Goal: Information Seeking & Learning: Learn about a topic

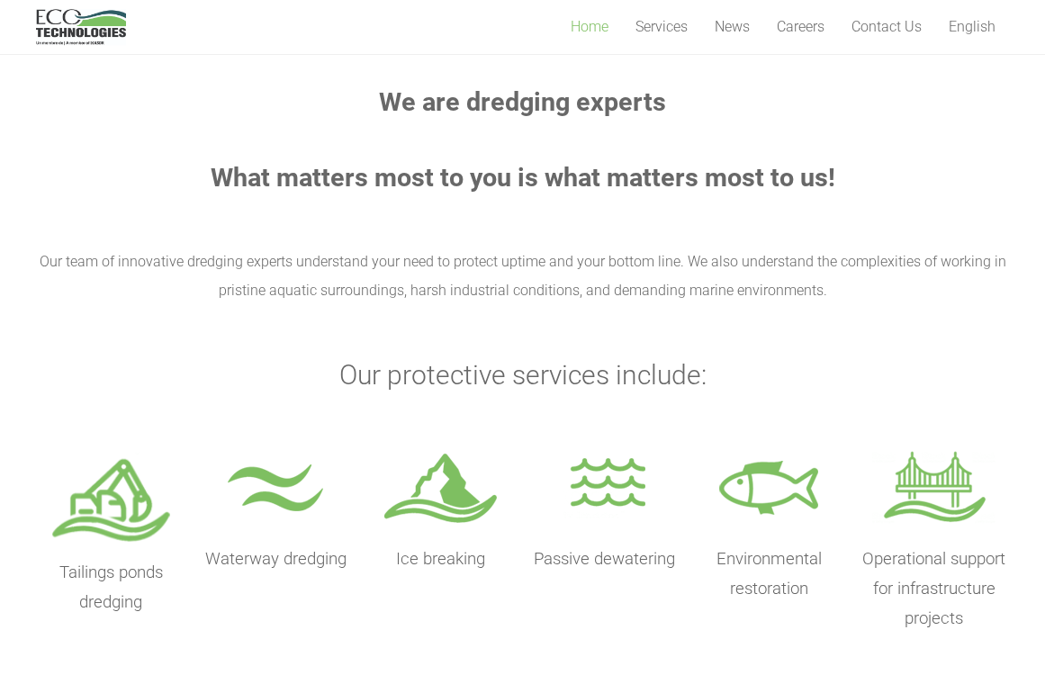
scroll to position [604, 0]
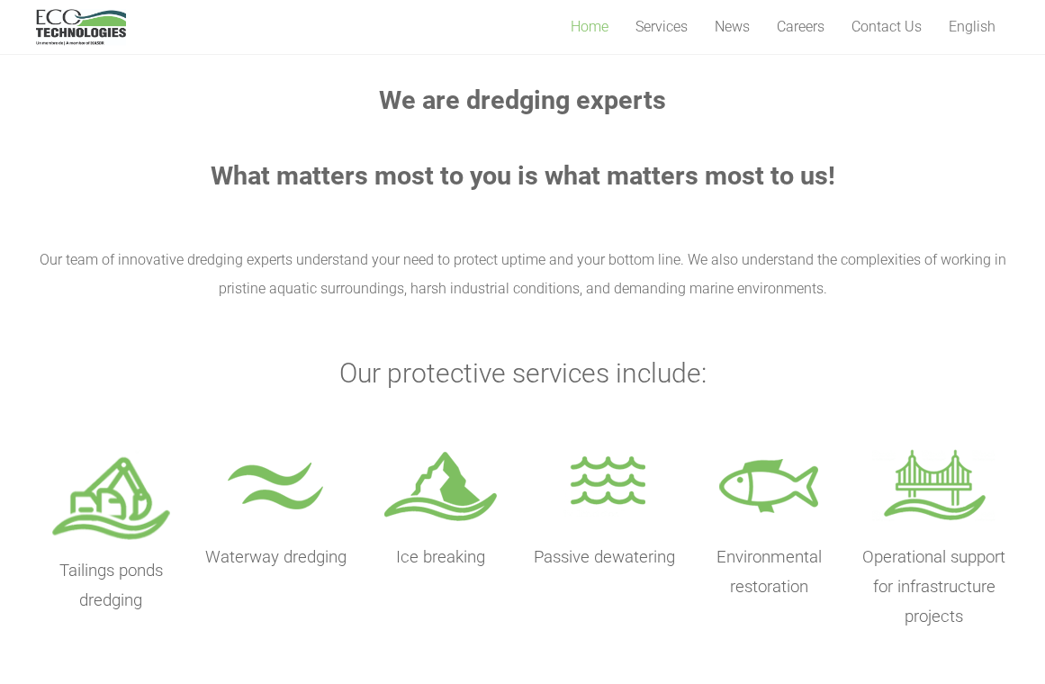
click at [446, 503] on img at bounding box center [440, 488] width 123 height 89
click at [448, 495] on img at bounding box center [440, 488] width 123 height 89
click at [445, 571] on p "Ice breaking" at bounding box center [441, 558] width 150 height 30
click at [448, 563] on span "Ice breaking" at bounding box center [440, 558] width 89 height 20
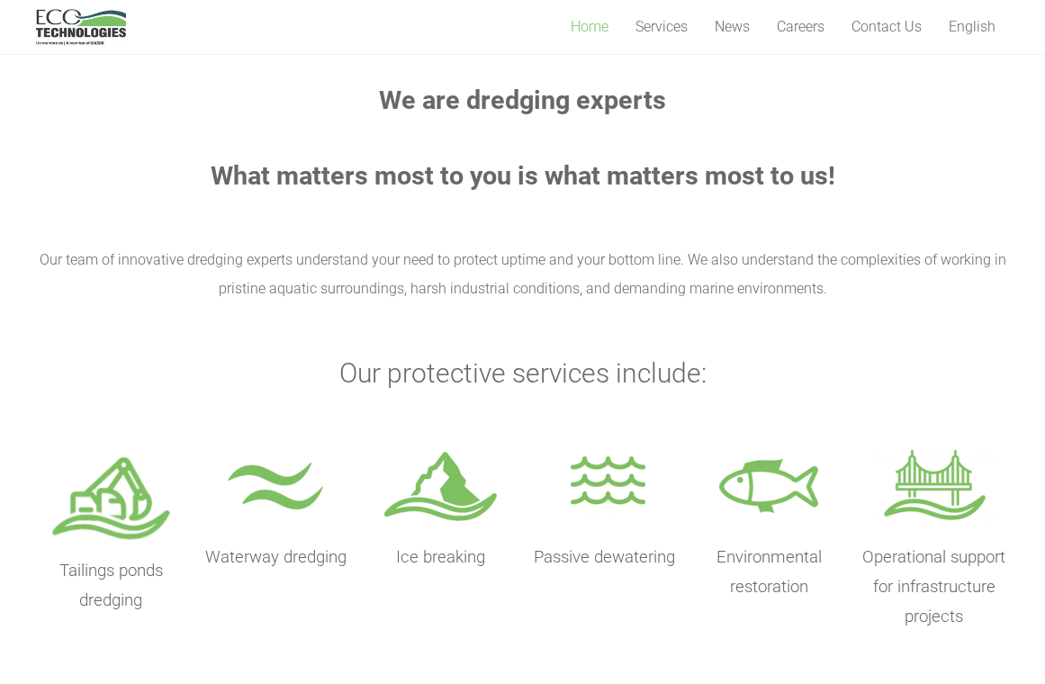
click at [434, 562] on span "Ice breaking" at bounding box center [440, 558] width 89 height 20
click at [440, 513] on img at bounding box center [440, 488] width 123 height 89
click at [416, 515] on img at bounding box center [440, 488] width 123 height 89
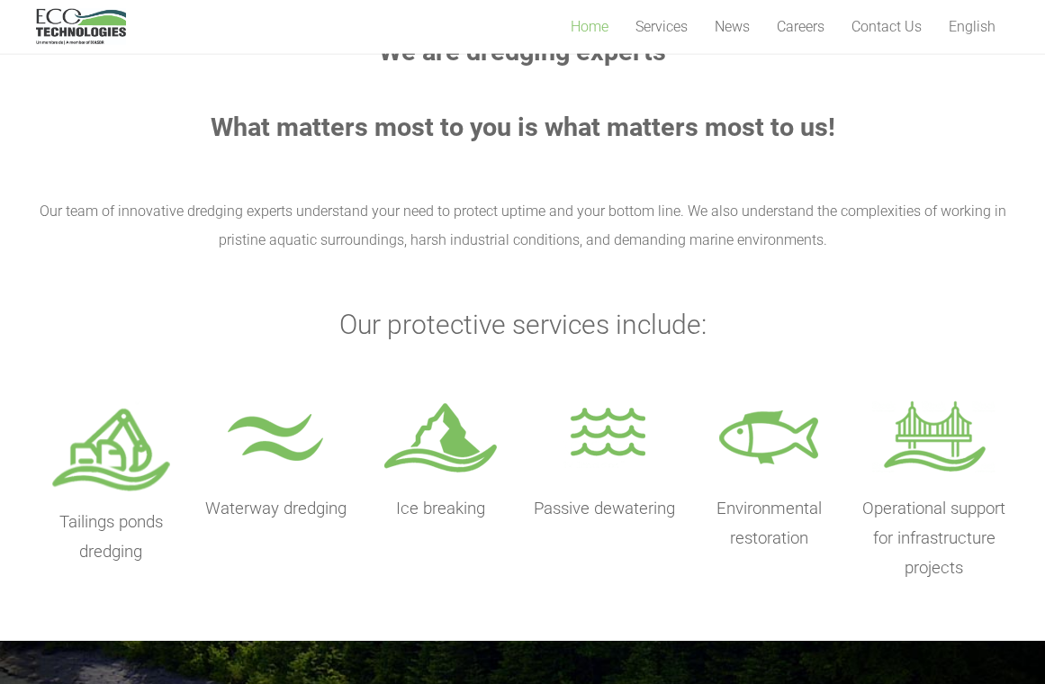
scroll to position [651, 0]
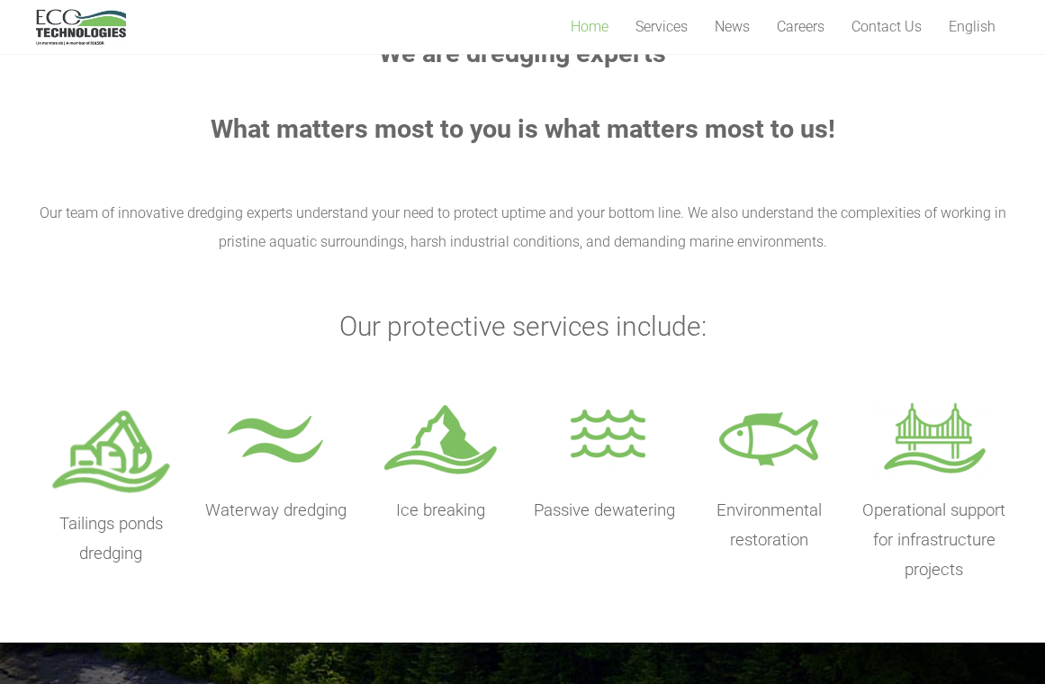
click at [120, 493] on img at bounding box center [111, 448] width 123 height 102
click at [104, 565] on p "Tailings ponds dredging" at bounding box center [111, 539] width 150 height 59
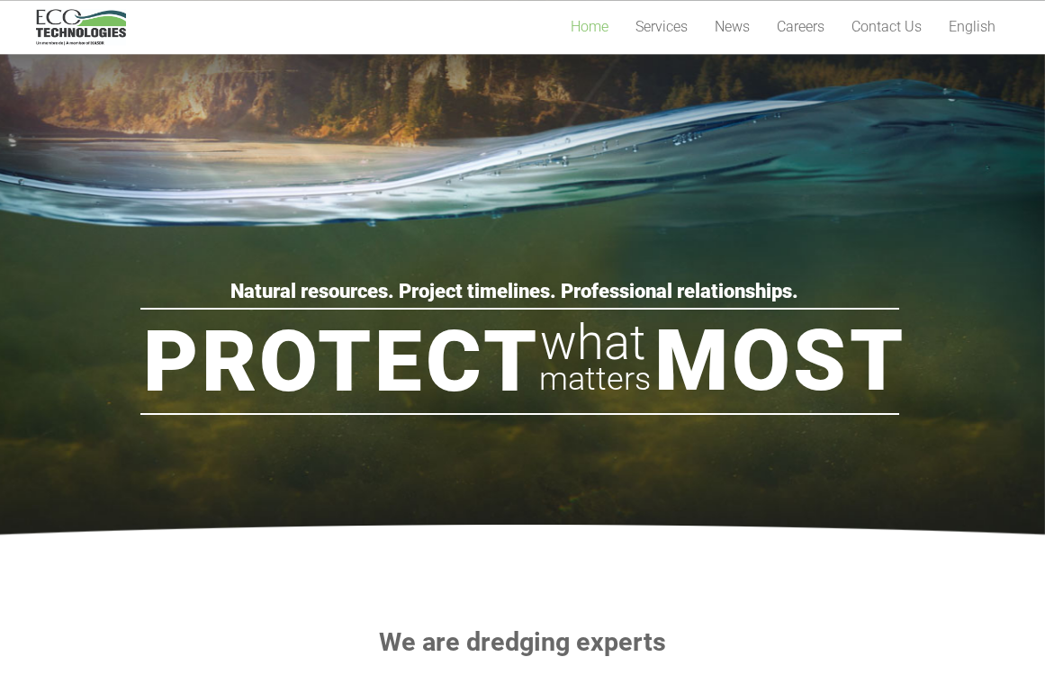
scroll to position [0, 0]
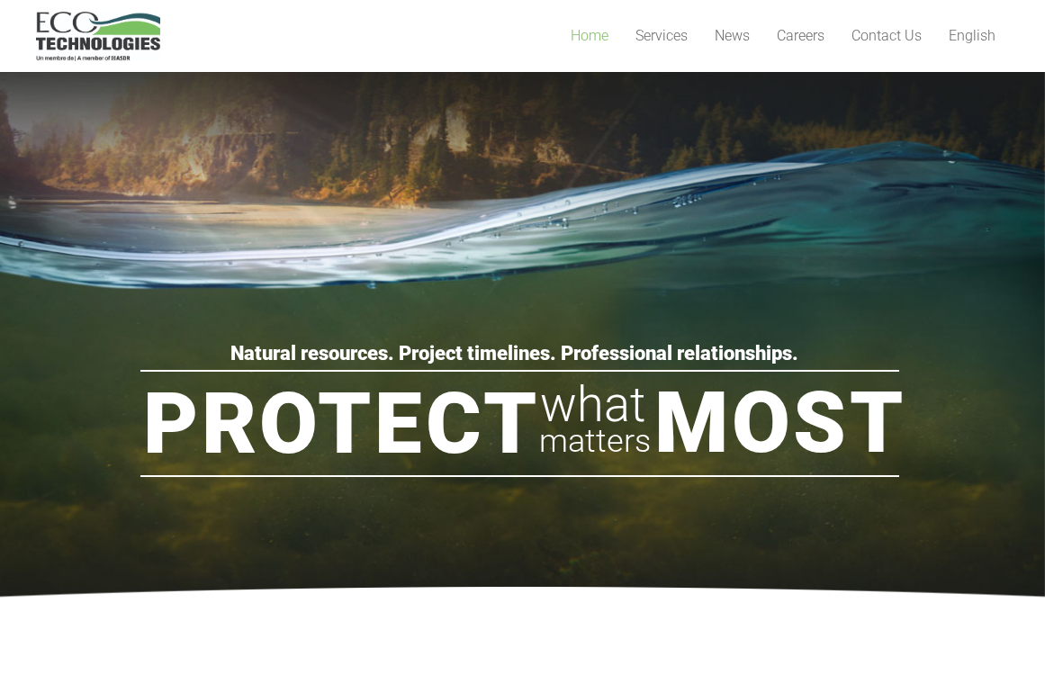
click at [662, 32] on span "Services" at bounding box center [662, 35] width 52 height 17
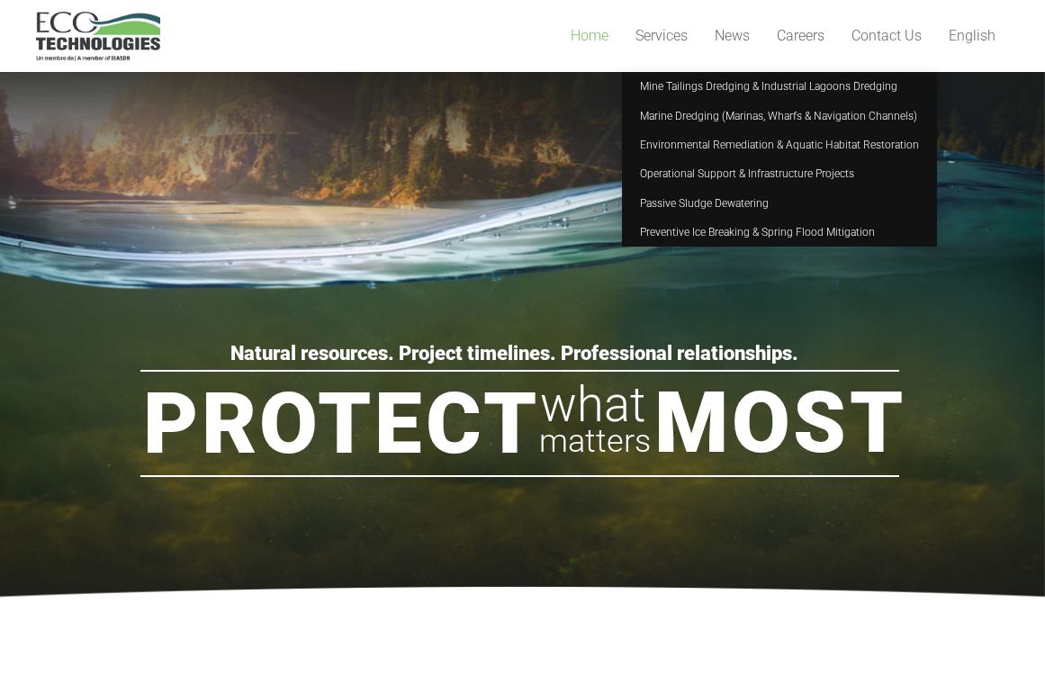
click at [664, 93] on span "Mine Tailings Dredging & Industrial Lagoons Dredging" at bounding box center [769, 86] width 258 height 13
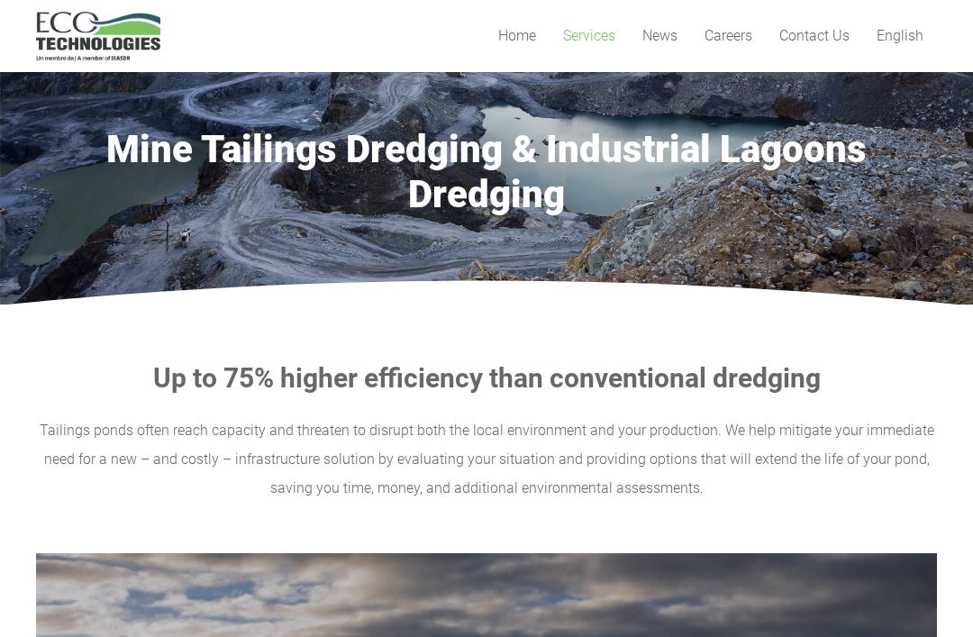
click at [587, 35] on span "Services" at bounding box center [589, 35] width 52 height 17
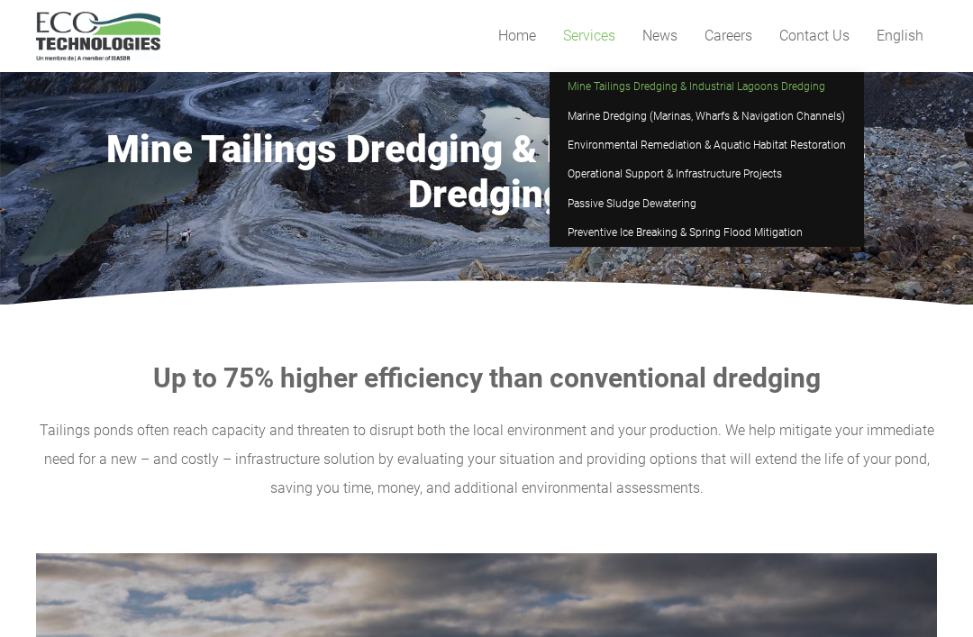
click at [653, 226] on span "Preventive Ice Breaking & Spring Flood Mitigation" at bounding box center [684, 232] width 235 height 13
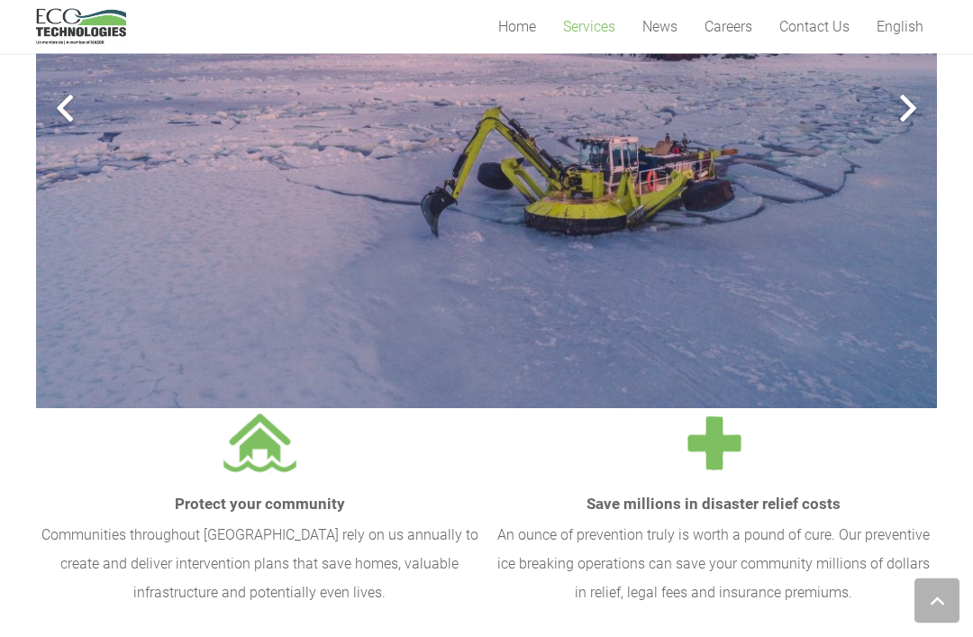
scroll to position [704, 0]
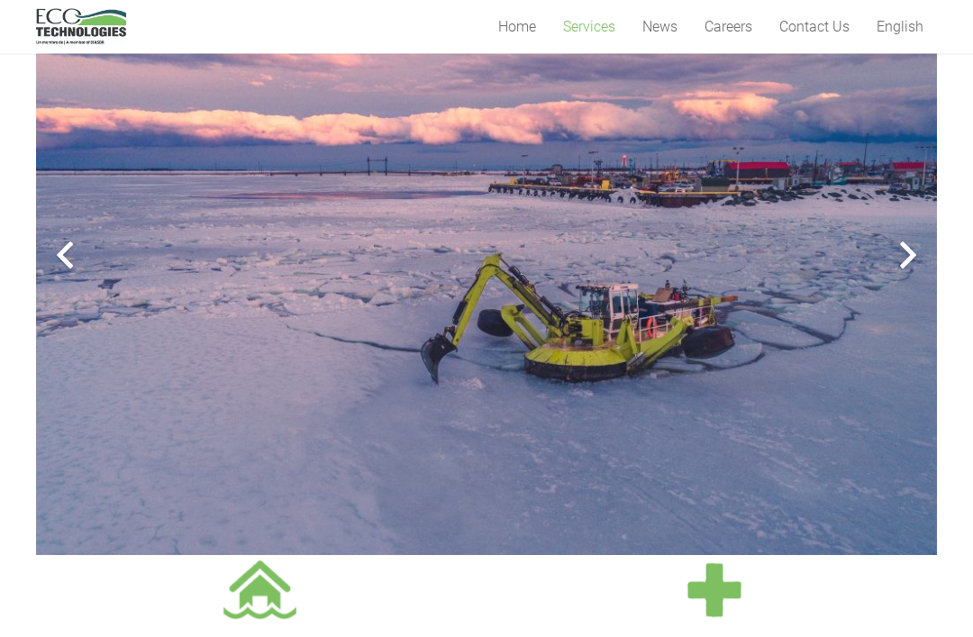
click at [883, 258] on div at bounding box center [908, 256] width 58 height 58
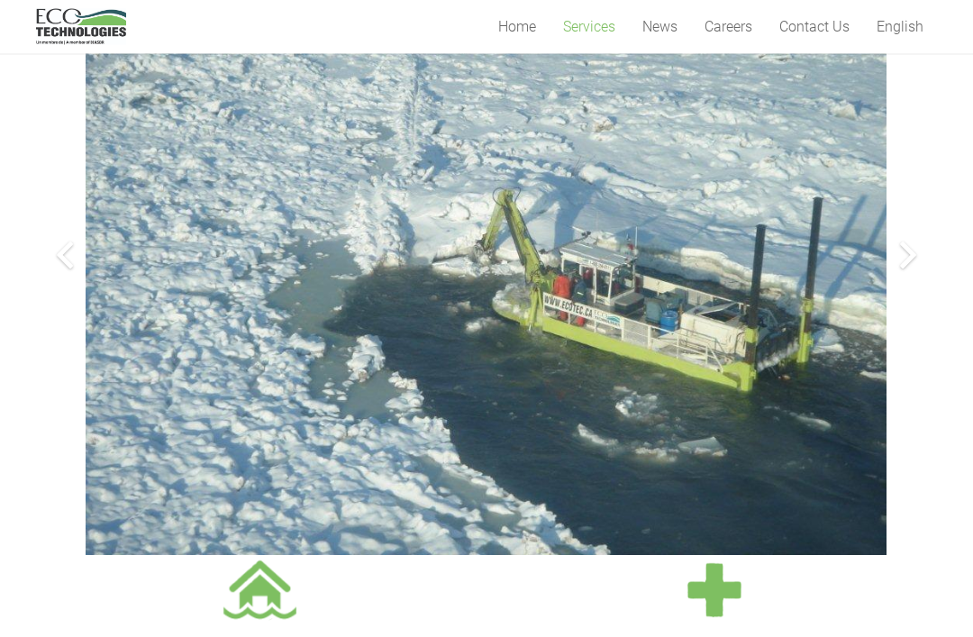
scroll to position [552, 0]
click at [898, 260] on div at bounding box center [908, 255] width 58 height 58
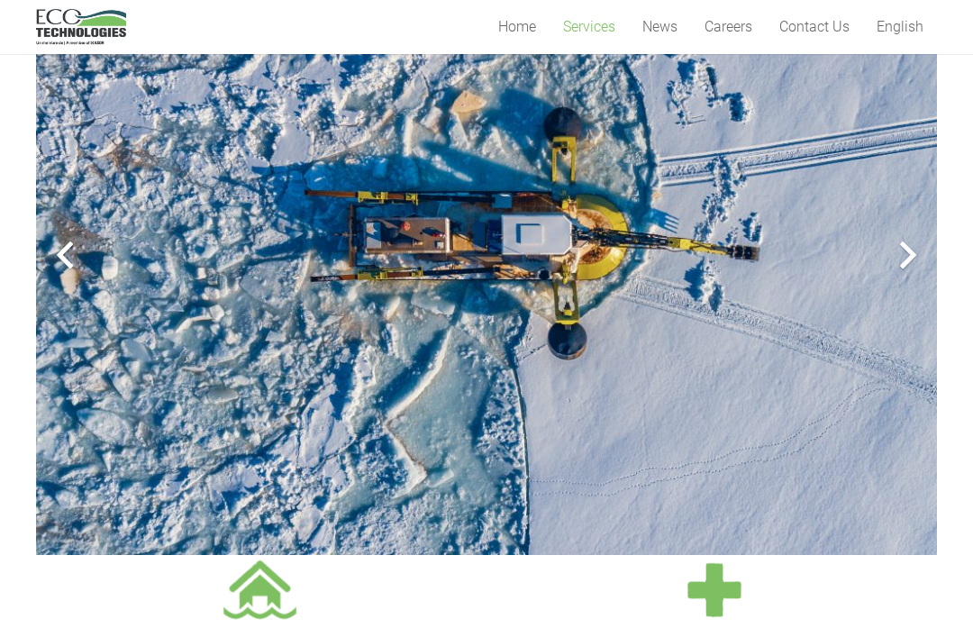
click at [898, 259] on div at bounding box center [908, 255] width 58 height 58
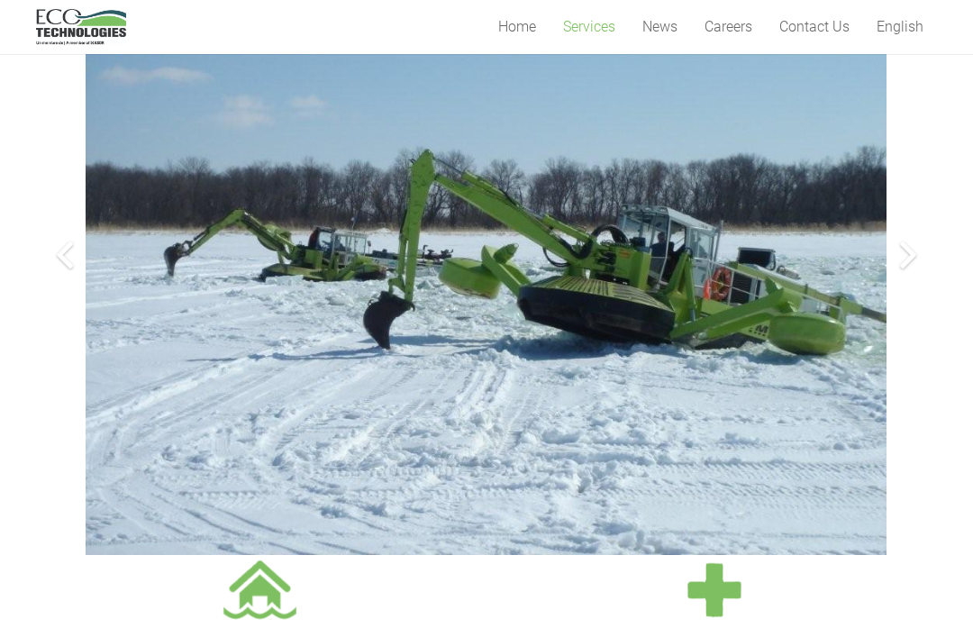
click at [898, 264] on div at bounding box center [908, 255] width 58 height 58
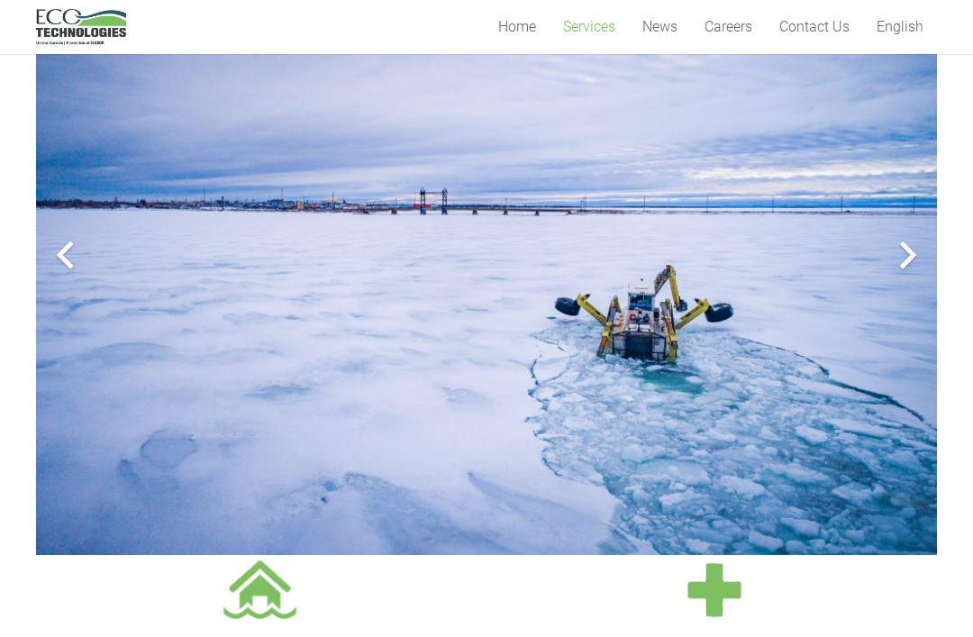
click at [901, 249] on div at bounding box center [908, 255] width 58 height 58
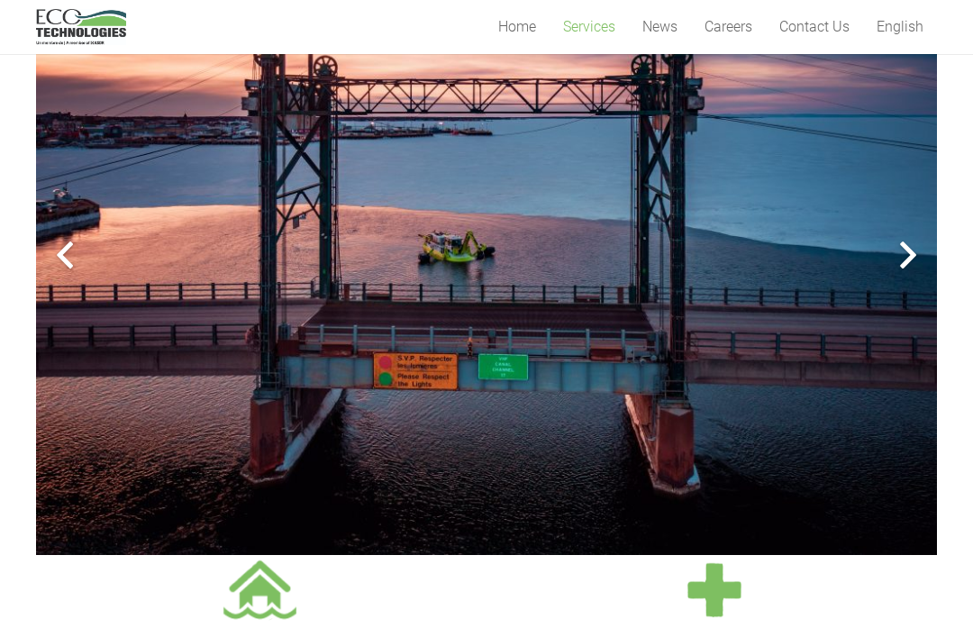
click at [916, 240] on div at bounding box center [908, 255] width 58 height 58
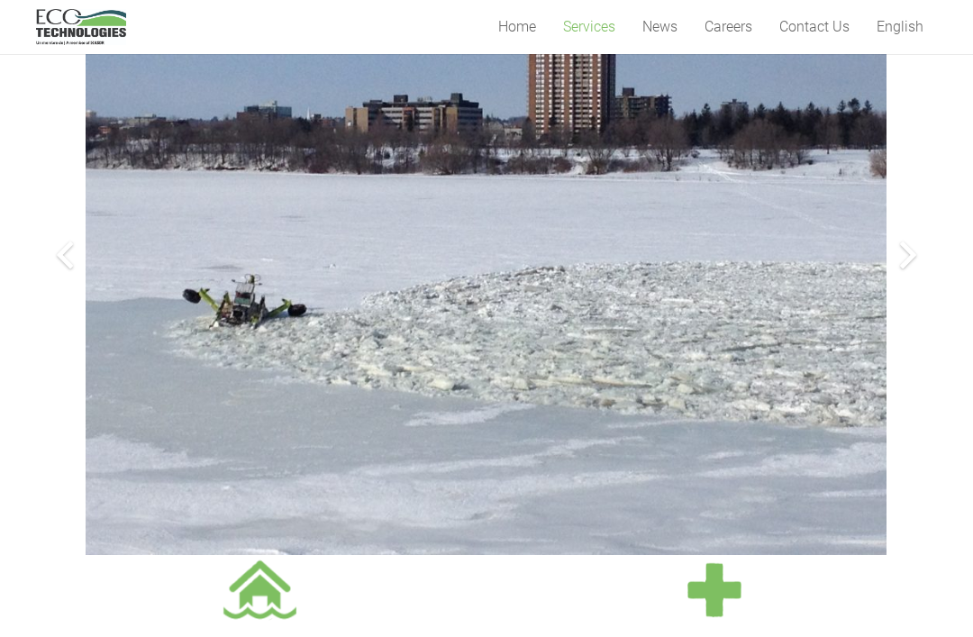
click at [75, 261] on div at bounding box center [65, 255] width 58 height 58
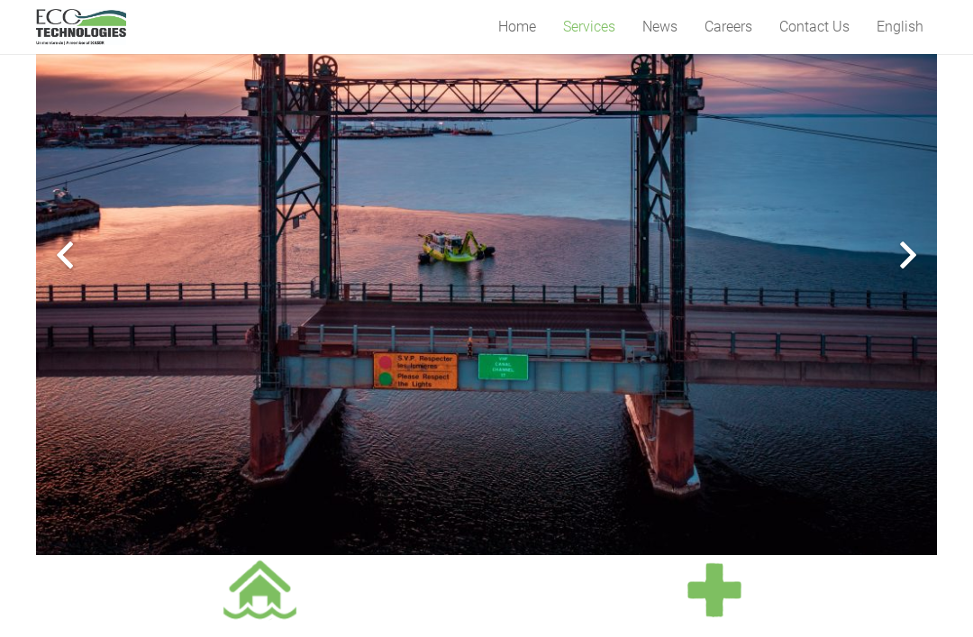
click at [79, 260] on div at bounding box center [65, 255] width 58 height 58
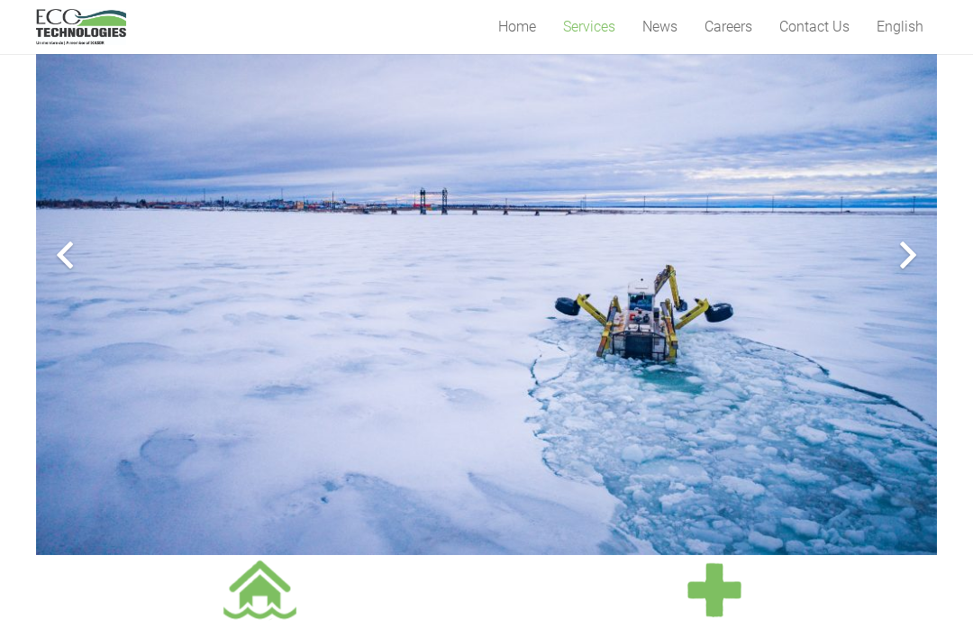
click at [65, 264] on div at bounding box center [65, 255] width 58 height 58
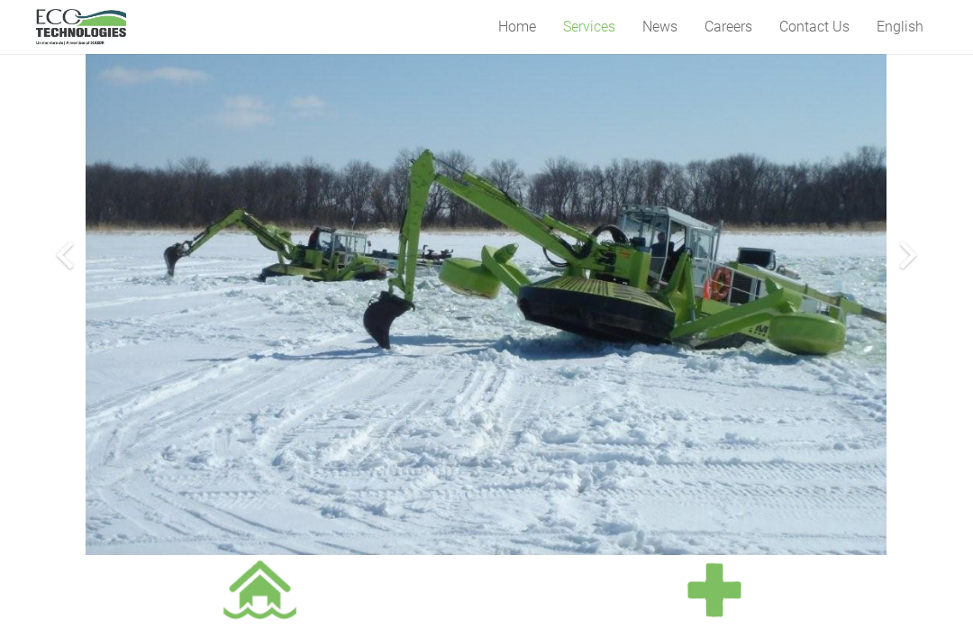
click at [905, 251] on div at bounding box center [908, 255] width 58 height 58
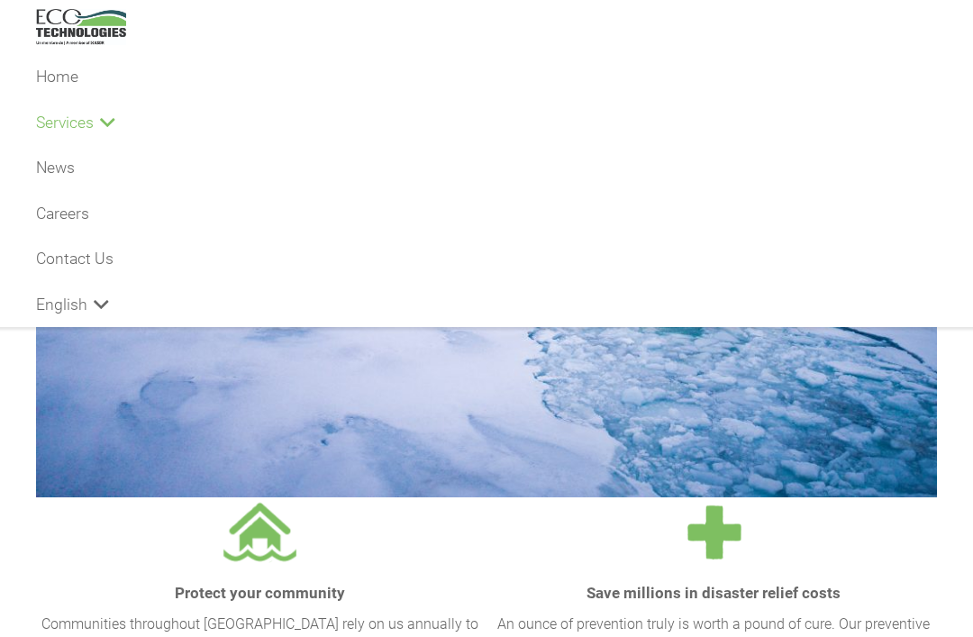
scroll to position [614, 0]
